Goal: Information Seeking & Learning: Learn about a topic

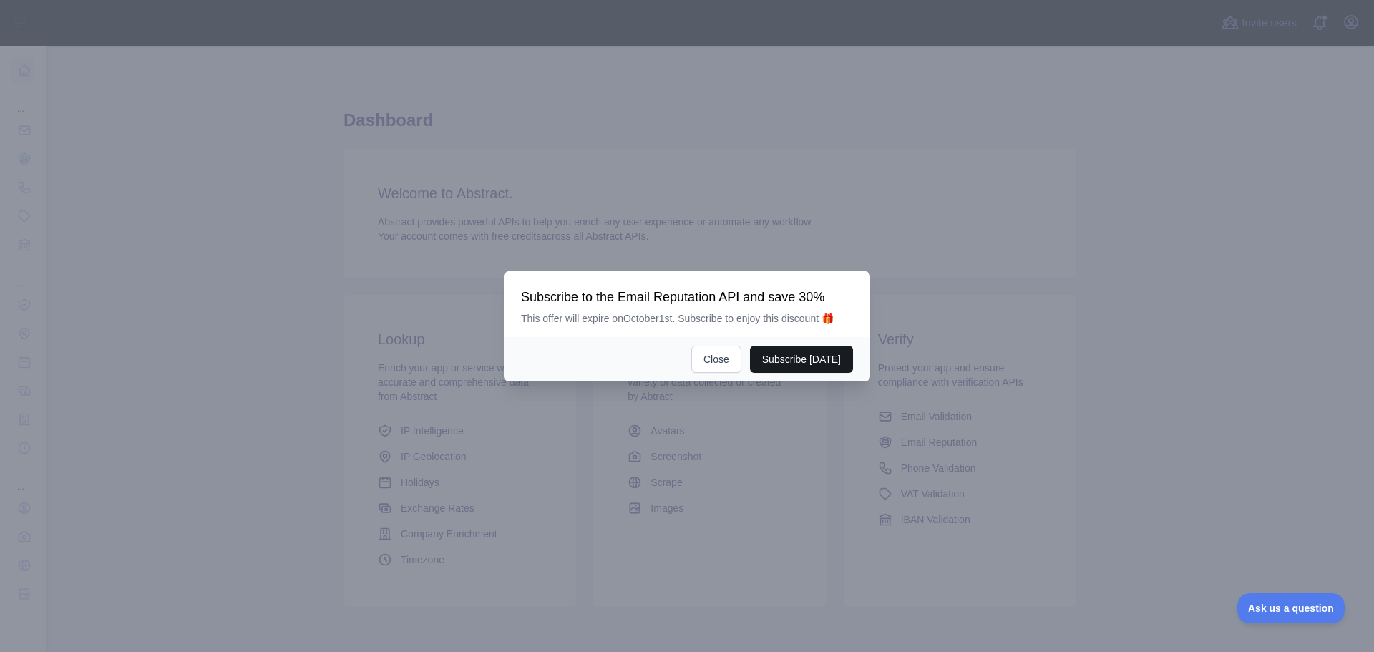
click at [810, 358] on button "Subscribe [DATE]" at bounding box center [801, 359] width 103 height 27
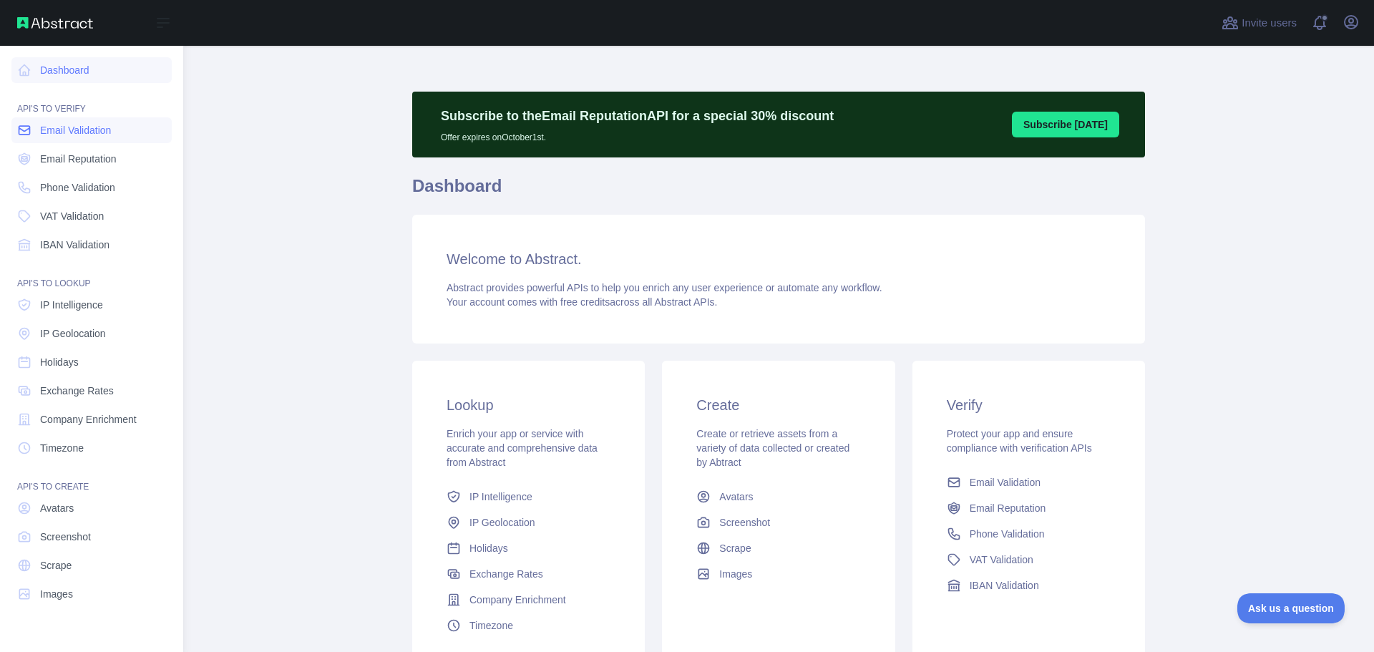
click at [67, 133] on span "Email Validation" at bounding box center [75, 130] width 71 height 14
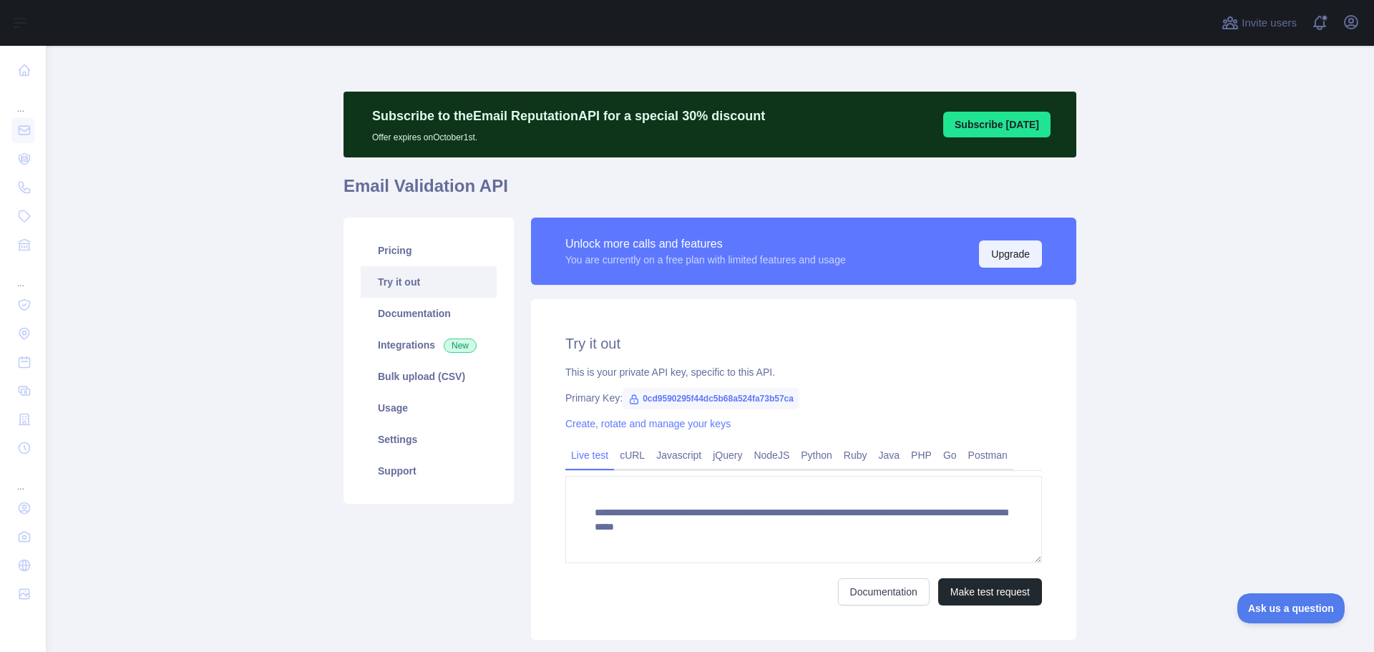
click at [1019, 253] on button "Upgrade" at bounding box center [1010, 253] width 63 height 27
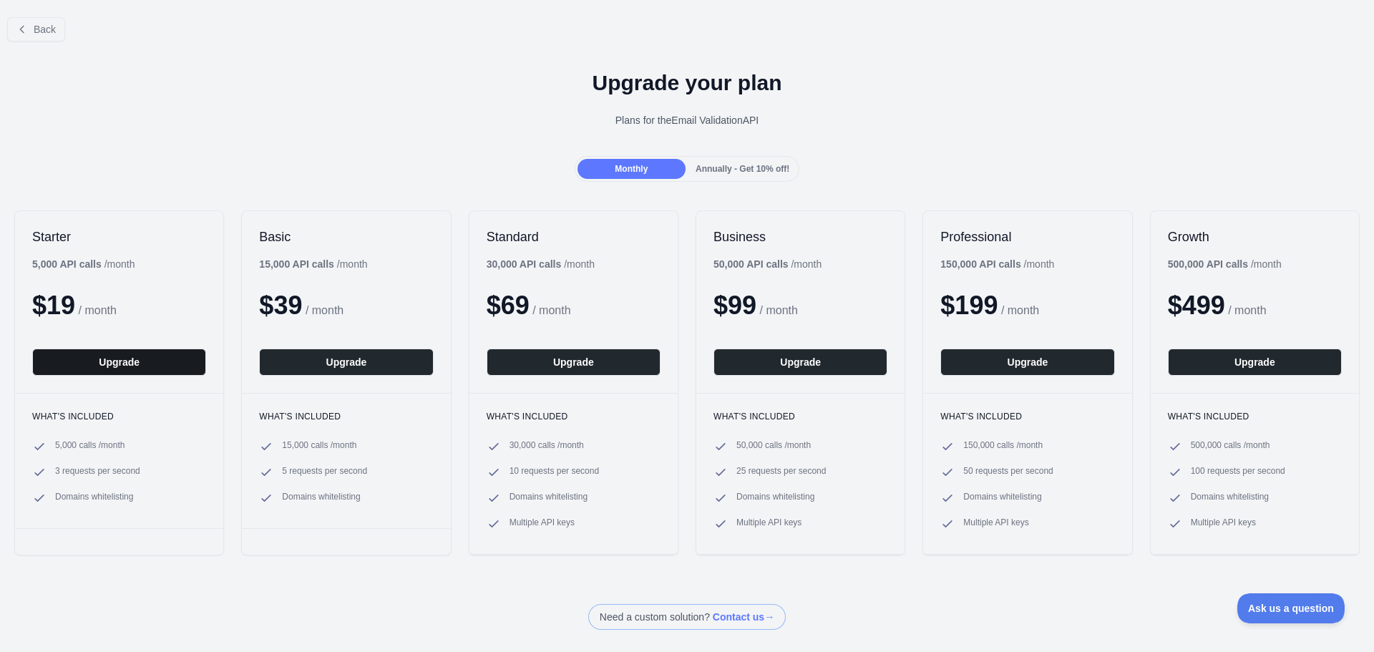
click at [117, 366] on button "Upgrade" at bounding box center [119, 361] width 174 height 27
click at [47, 29] on span "Back" at bounding box center [45, 29] width 22 height 11
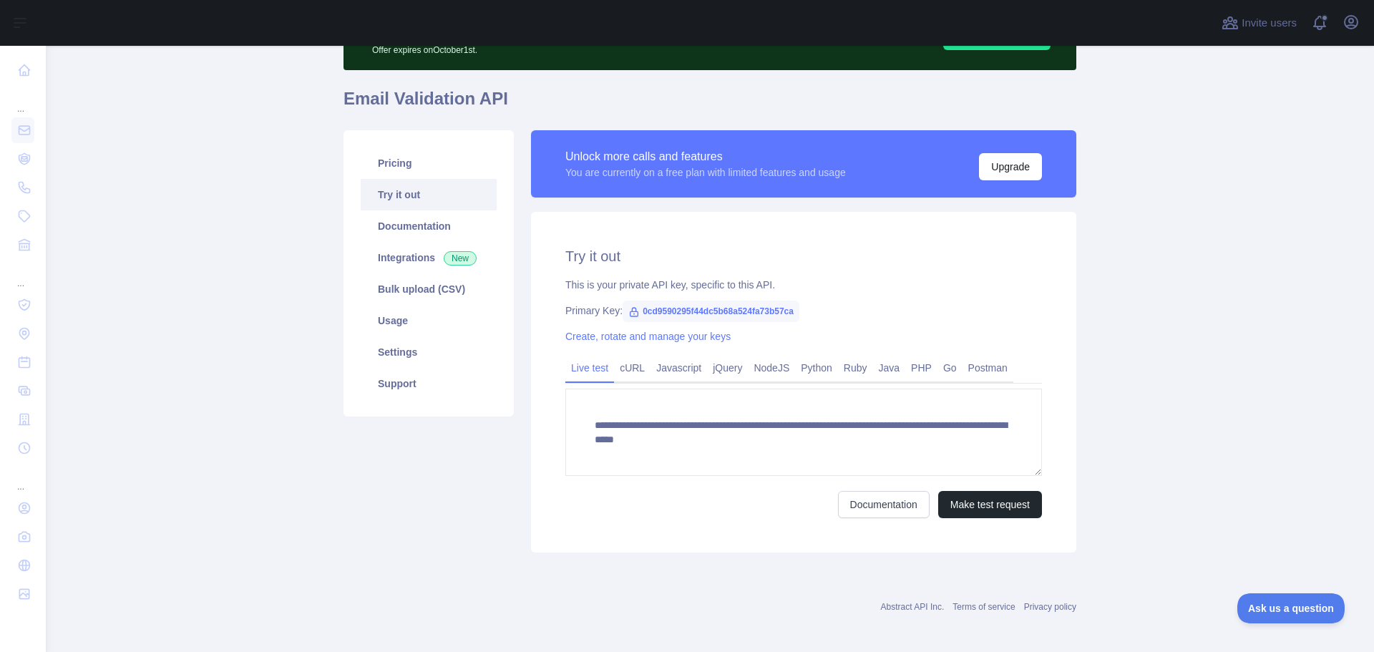
scroll to position [94, 0]
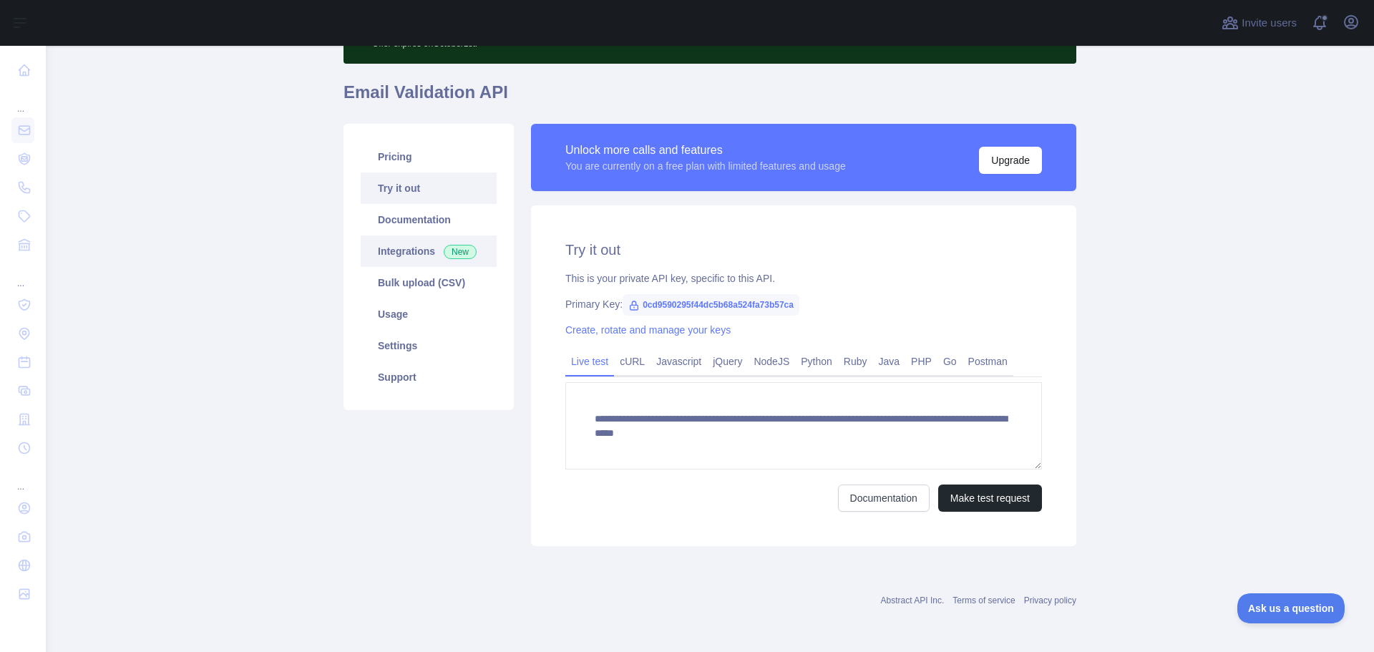
click at [416, 254] on link "Integrations New" at bounding box center [429, 250] width 136 height 31
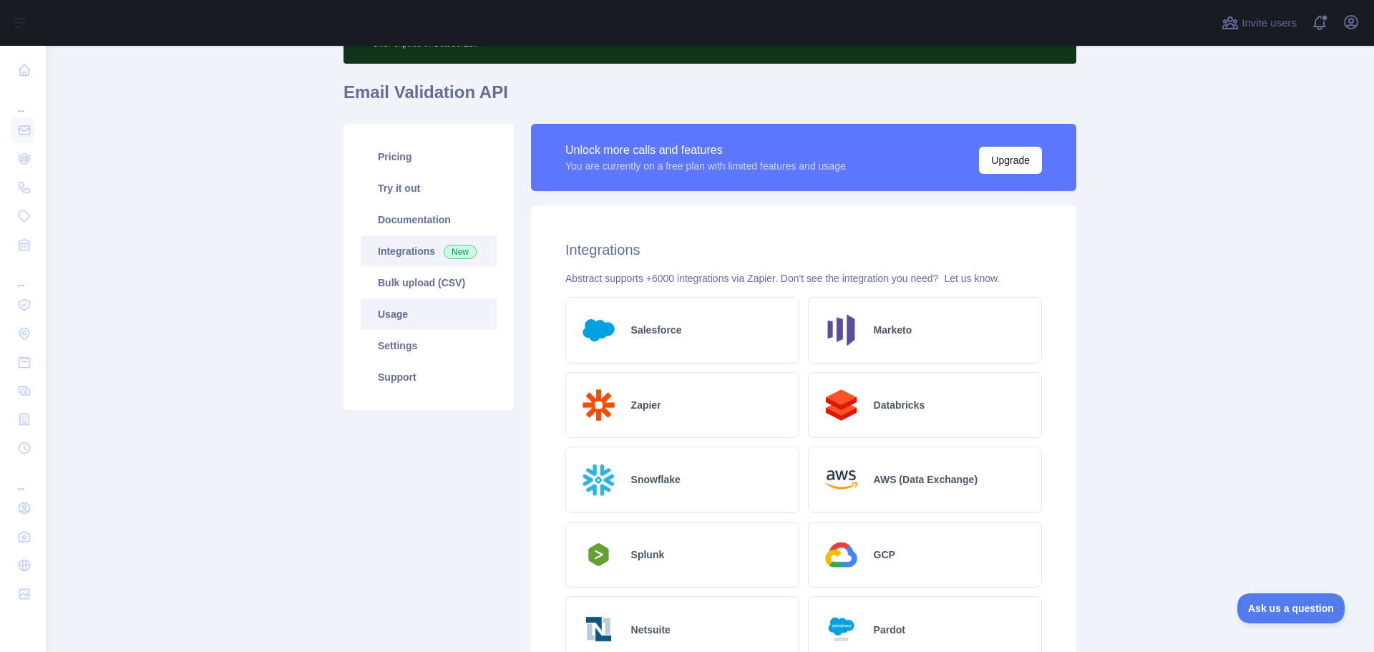
click at [416, 303] on link "Usage" at bounding box center [429, 313] width 136 height 31
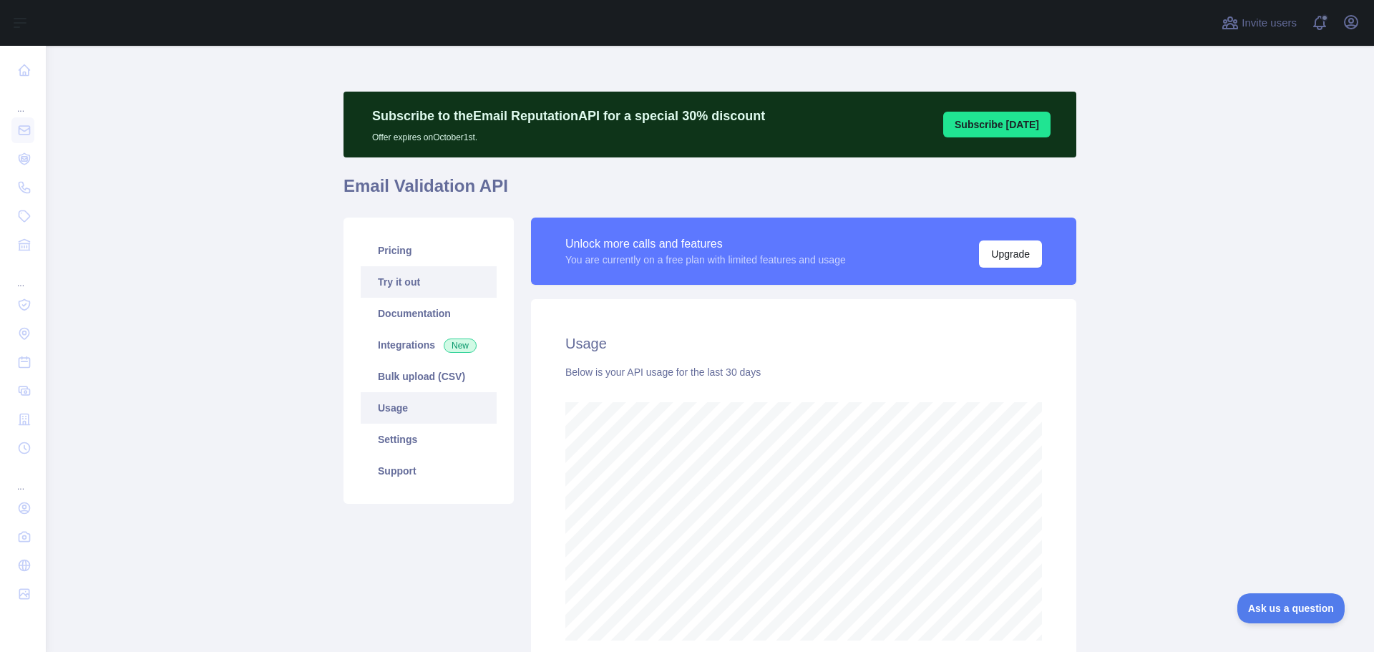
click at [420, 281] on link "Try it out" at bounding box center [429, 281] width 136 height 31
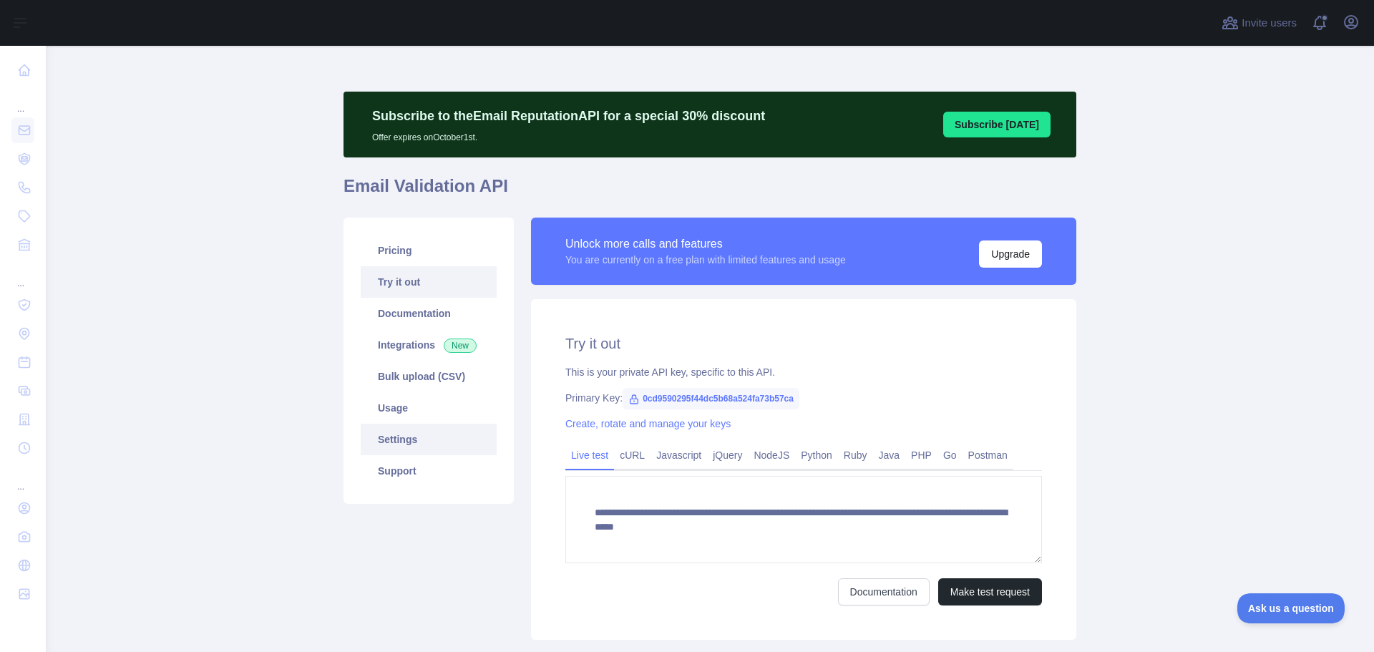
click at [400, 440] on link "Settings" at bounding box center [429, 439] width 136 height 31
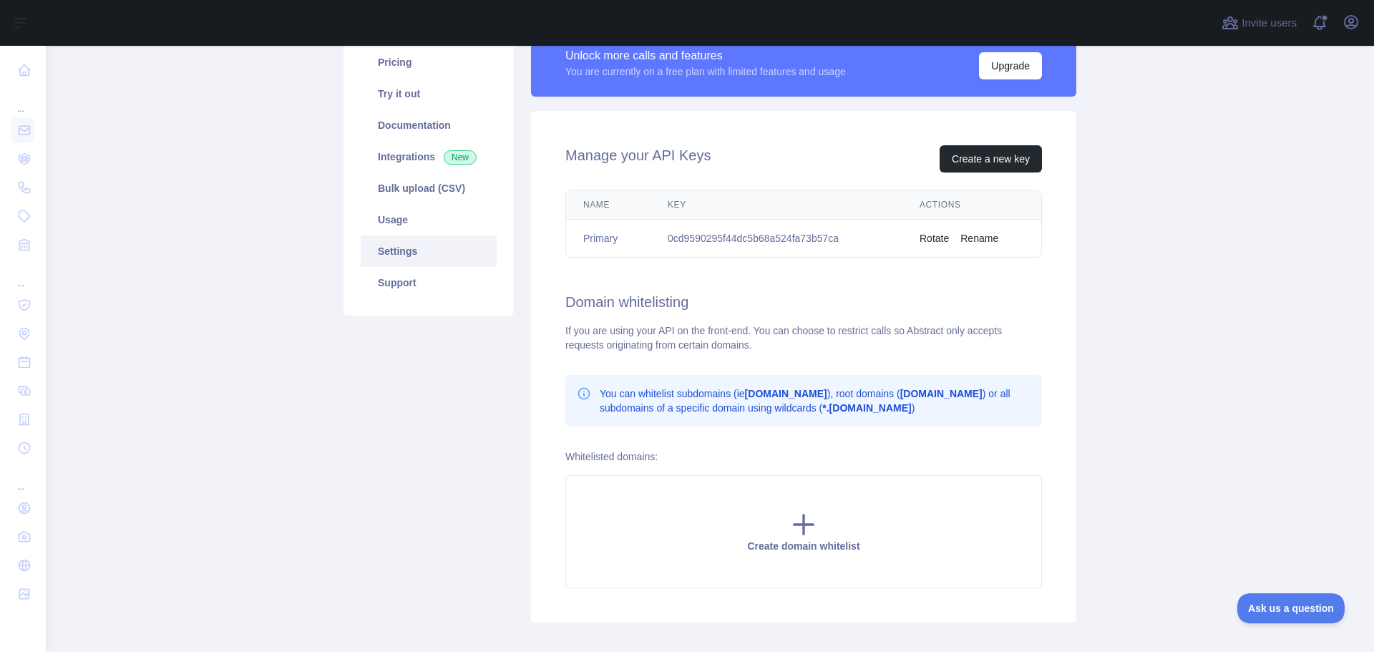
scroll to position [215, 0]
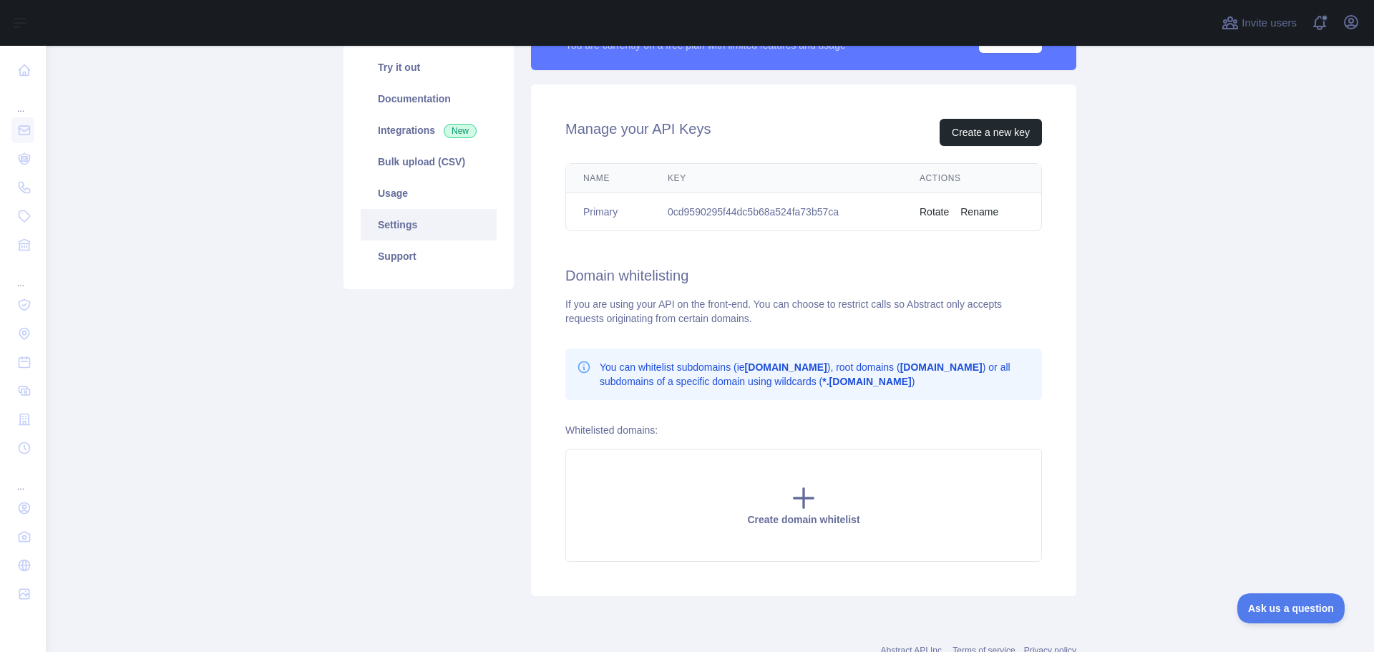
drag, startPoint x: 923, startPoint y: 210, endPoint x: 1026, endPoint y: 256, distance: 113.0
click at [1026, 256] on div "Manage your API Keys Create a new key Name Key Actions Primary 0cd9590295f44dc5…" at bounding box center [803, 340] width 545 height 512
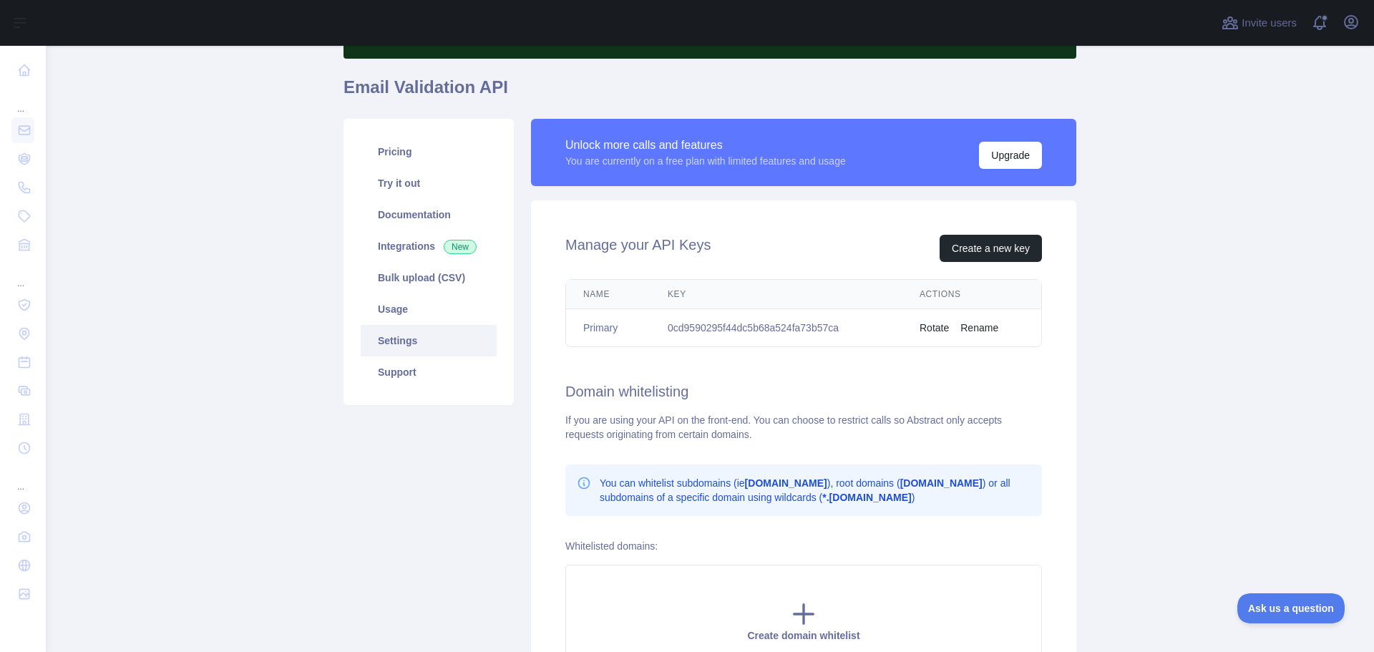
scroll to position [0, 0]
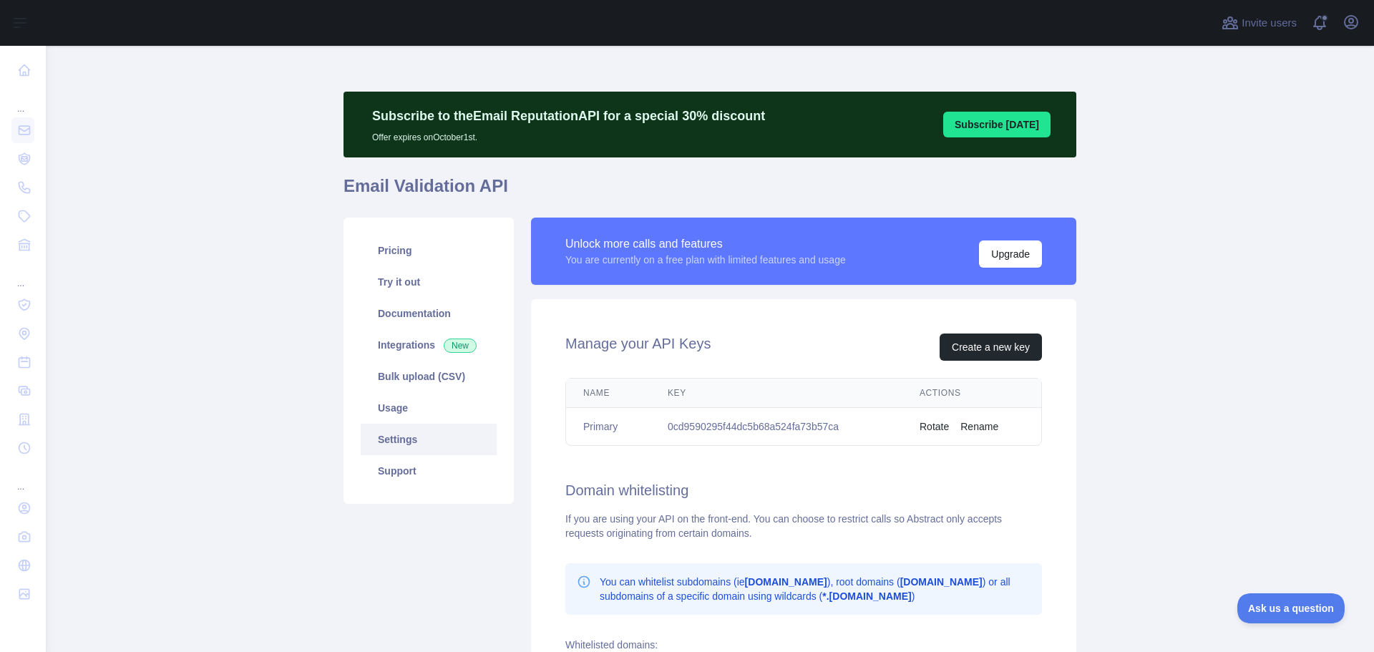
click at [416, 451] on link "Settings" at bounding box center [429, 439] width 136 height 31
click at [408, 476] on link "Support" at bounding box center [429, 470] width 136 height 31
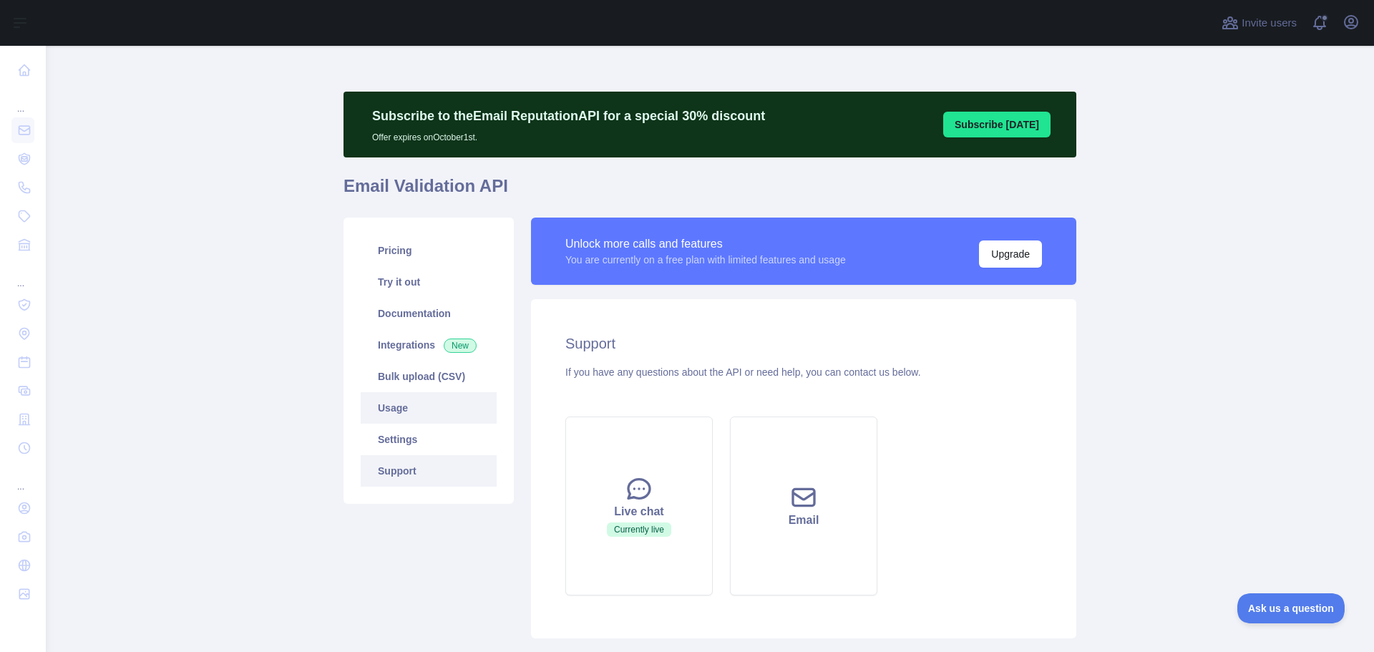
click at [417, 410] on link "Usage" at bounding box center [429, 407] width 136 height 31
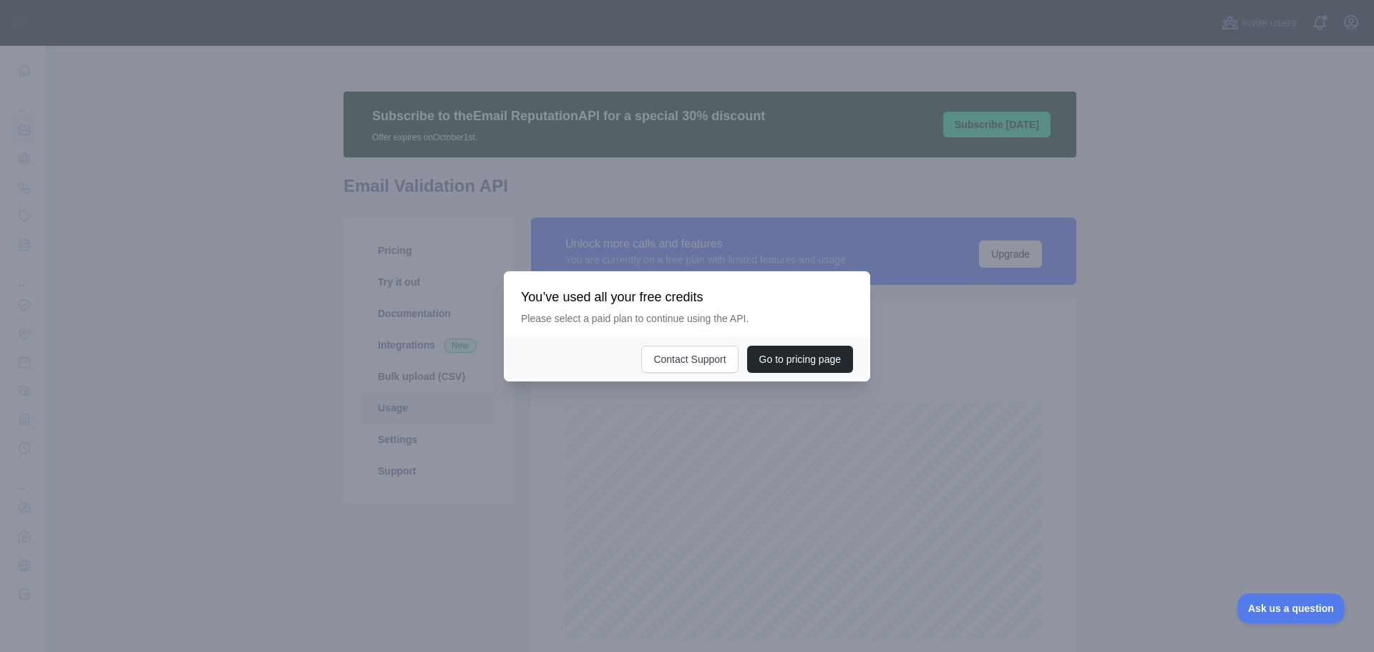
scroll to position [606, 1317]
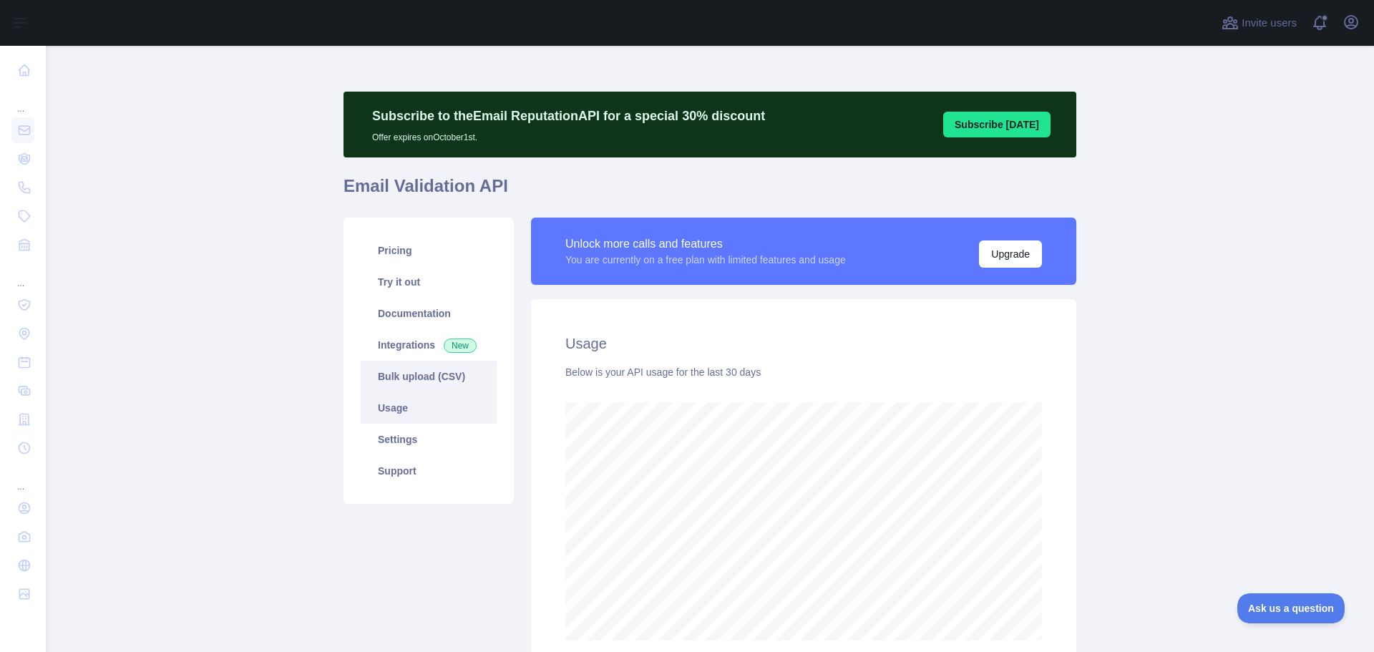
click at [416, 378] on link "Bulk upload (CSV)" at bounding box center [429, 376] width 136 height 31
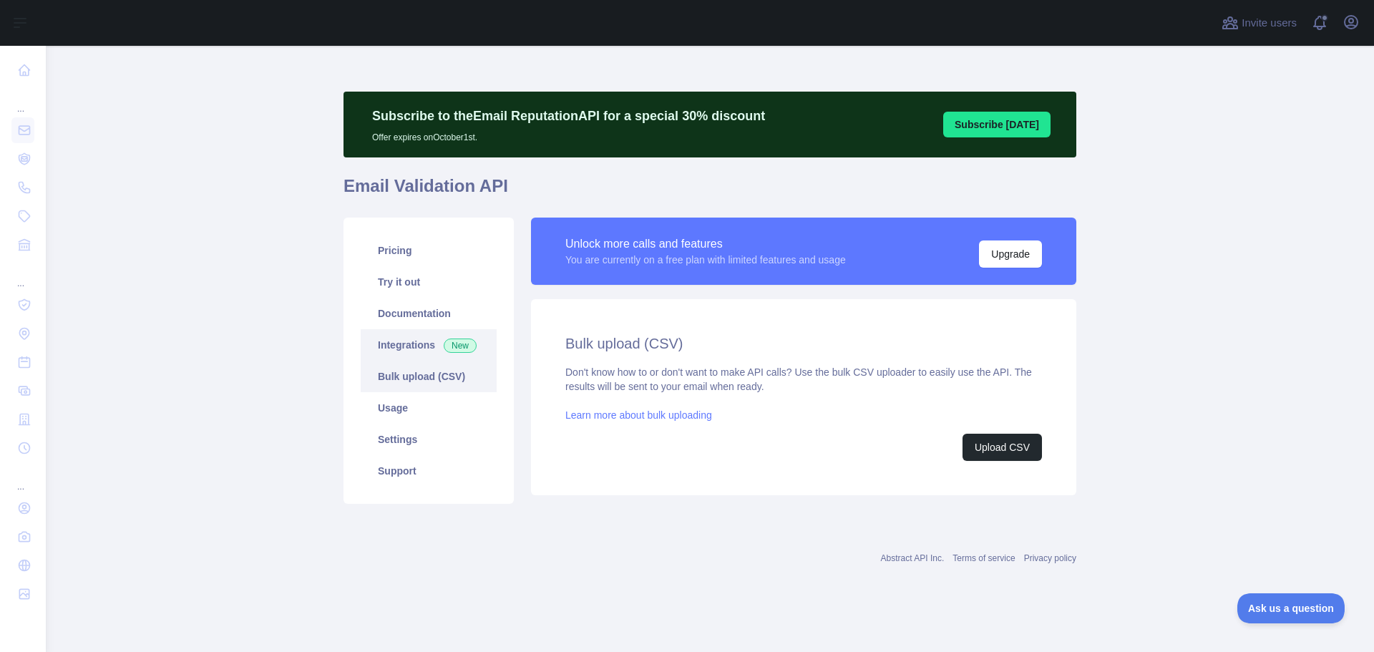
click at [420, 331] on link "Integrations New" at bounding box center [429, 344] width 136 height 31
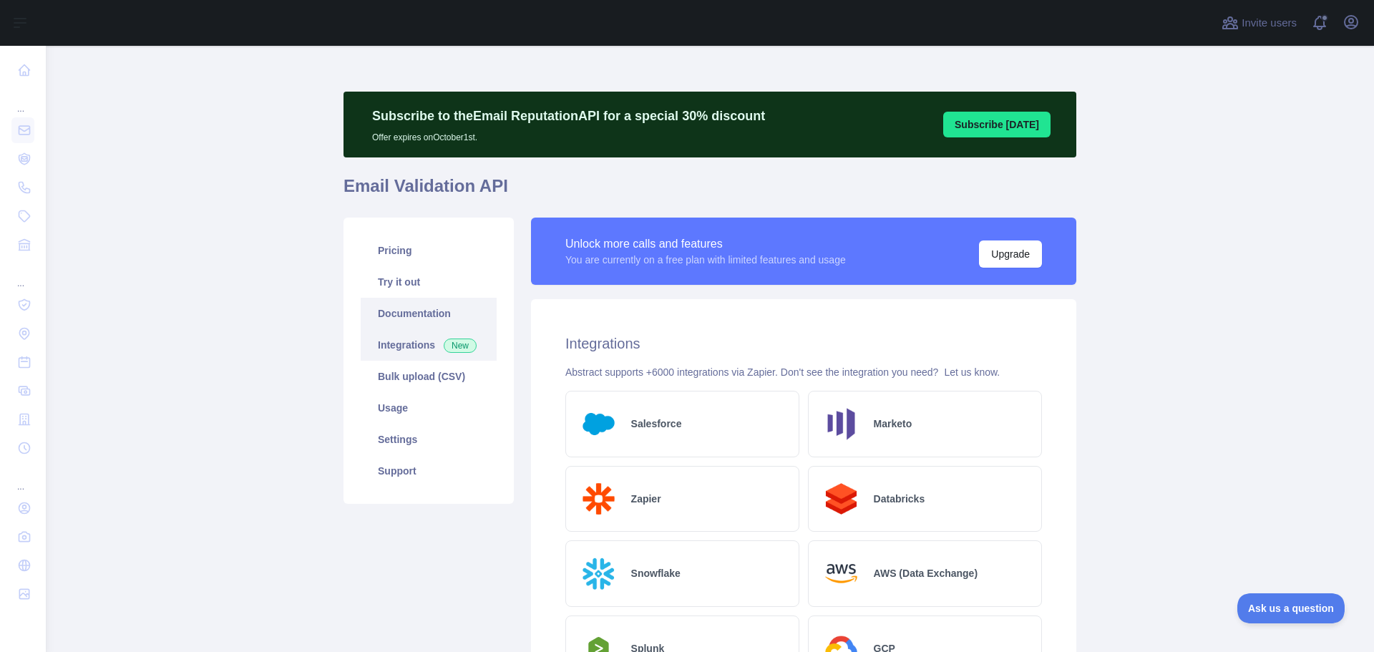
click at [425, 318] on link "Documentation" at bounding box center [429, 313] width 136 height 31
click at [422, 291] on link "Try it out" at bounding box center [429, 281] width 136 height 31
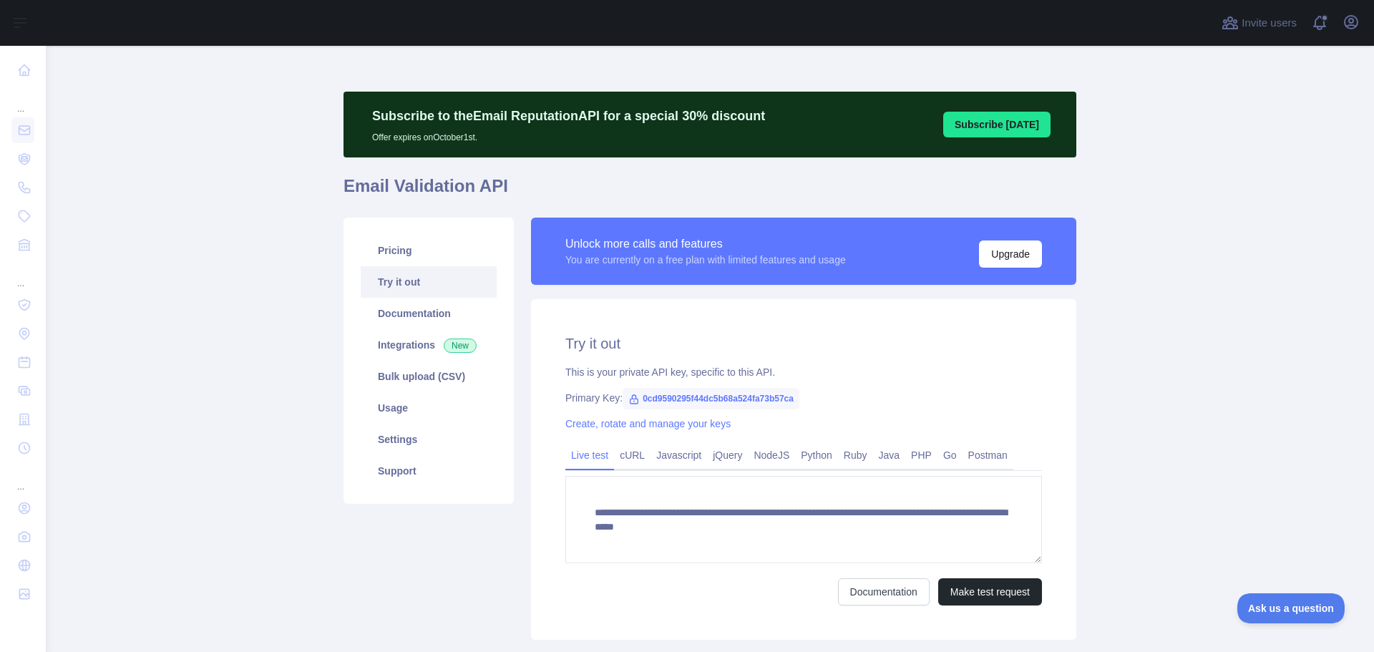
click at [427, 270] on link "Try it out" at bounding box center [429, 281] width 136 height 31
click at [429, 252] on link "Pricing" at bounding box center [429, 250] width 136 height 31
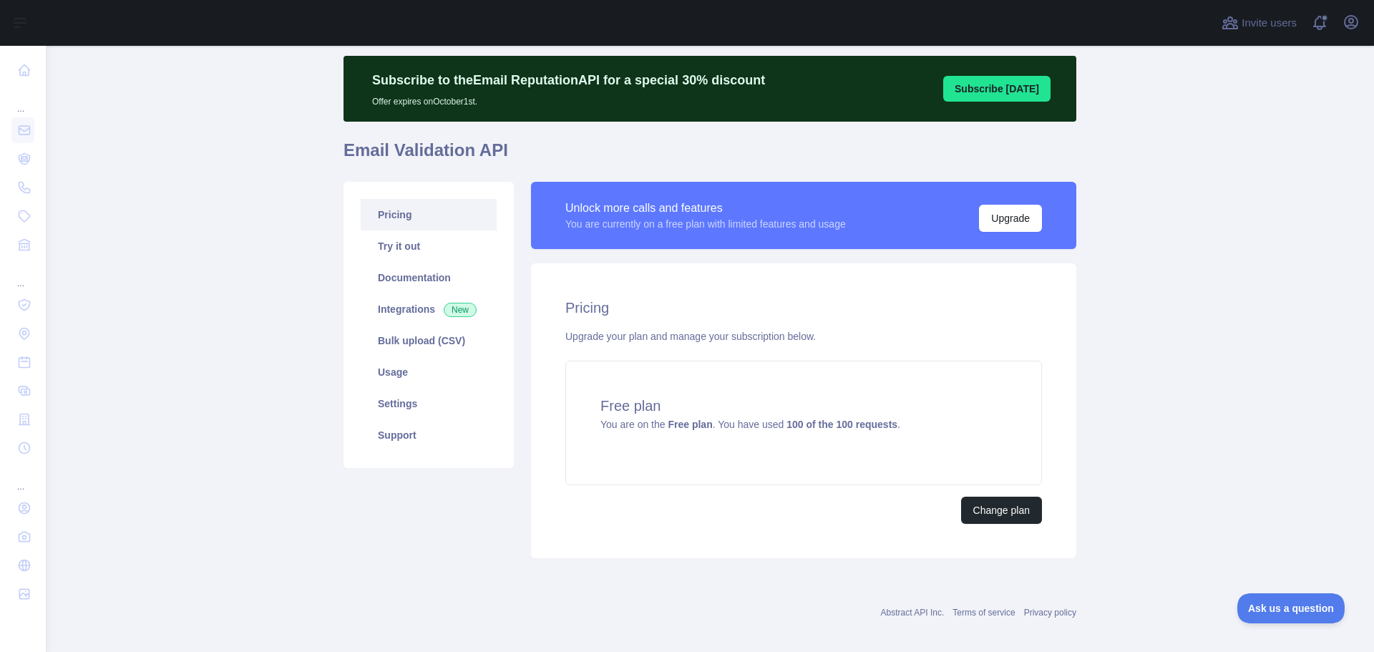
scroll to position [48, 0]
